Goal: Task Accomplishment & Management: Use online tool/utility

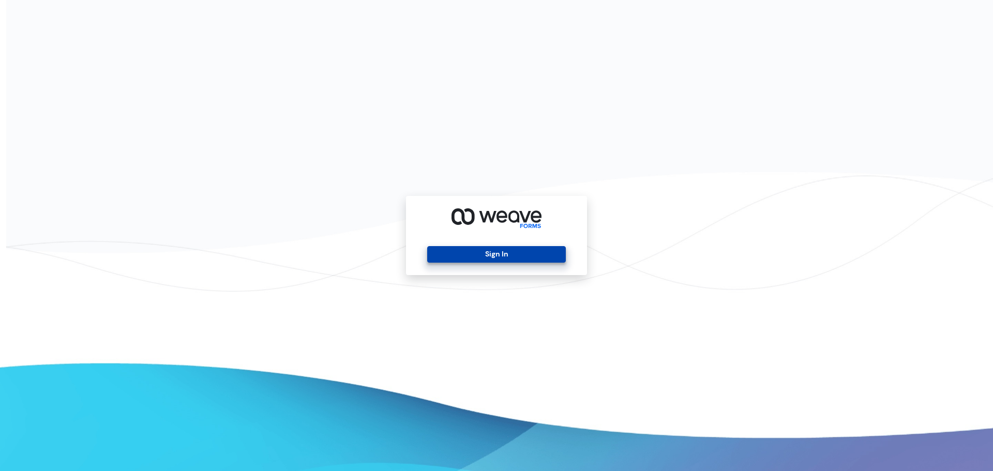
click at [449, 259] on button "Sign In" at bounding box center [496, 254] width 138 height 17
